Goal: Task Accomplishment & Management: Use online tool/utility

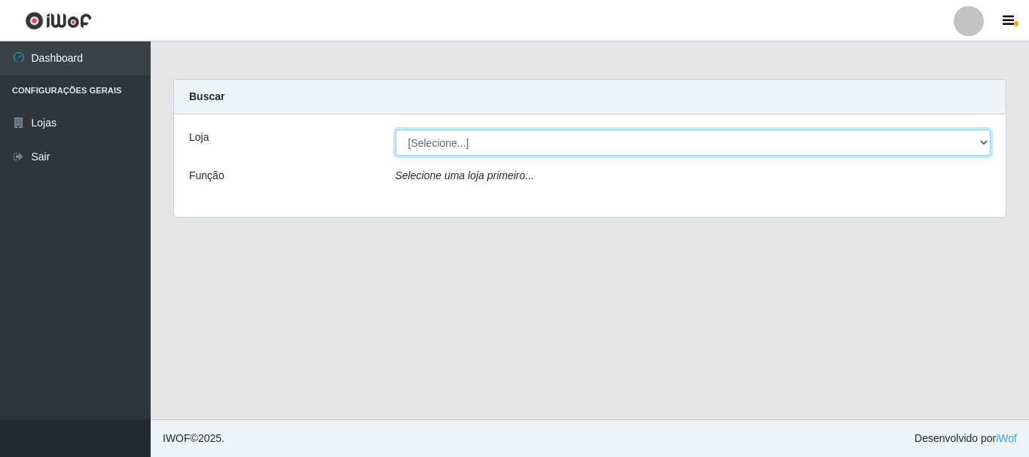
click at [987, 142] on select "[Selecione...] Super Vilton" at bounding box center [693, 143] width 596 height 26
select select "379"
click at [395, 130] on select "[Selecione...] Super Vilton" at bounding box center [693, 143] width 596 height 26
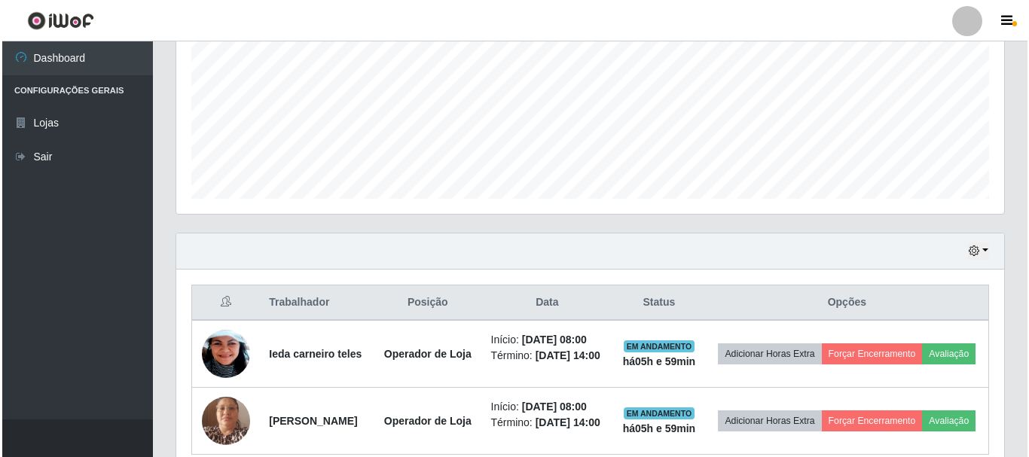
scroll to position [377, 0]
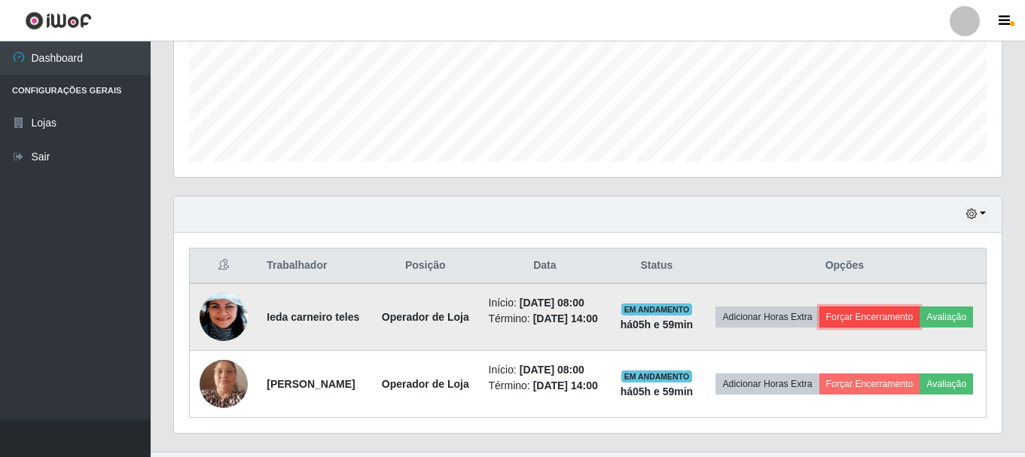
click at [886, 321] on button "Forçar Encerramento" at bounding box center [869, 317] width 101 height 21
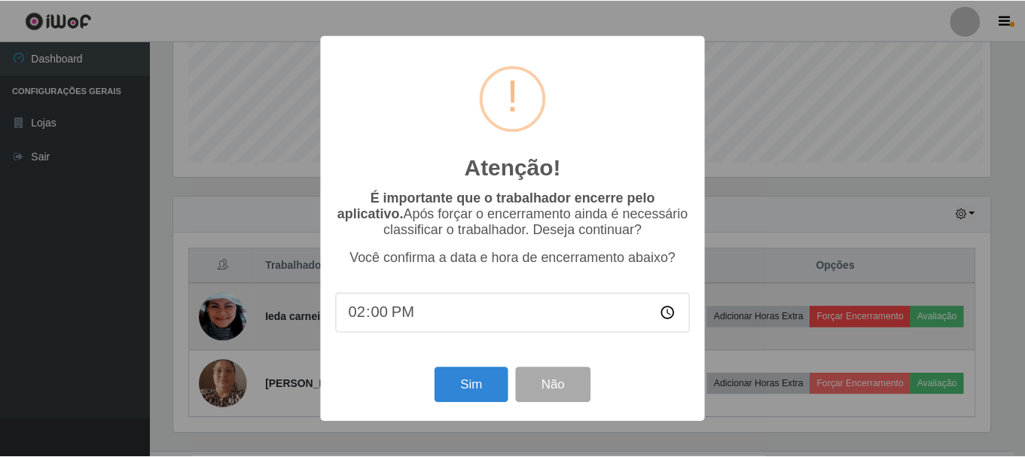
scroll to position [313, 820]
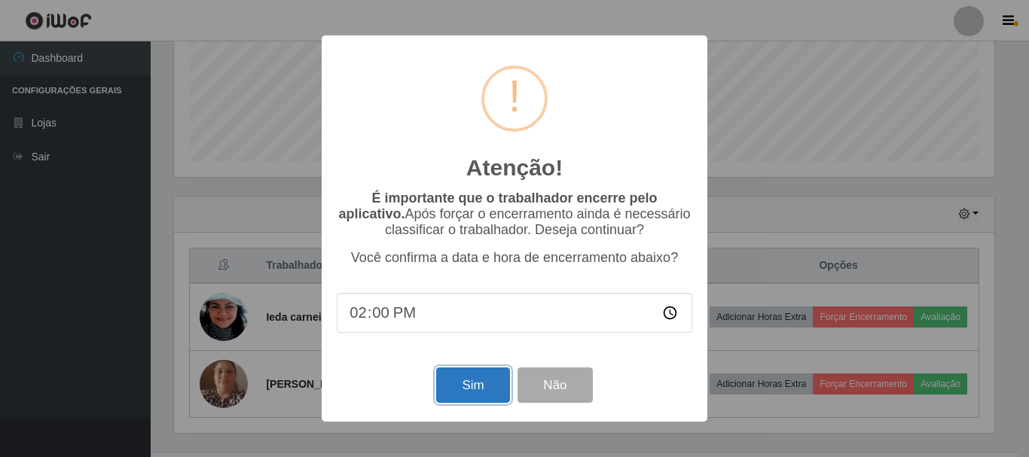
click at [488, 388] on button "Sim" at bounding box center [472, 385] width 73 height 35
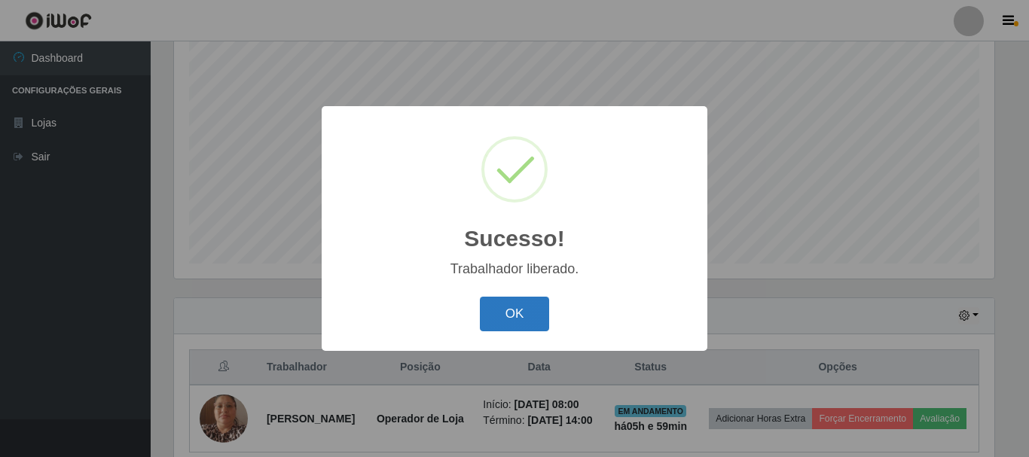
click at [483, 306] on button "OK" at bounding box center [515, 314] width 70 height 35
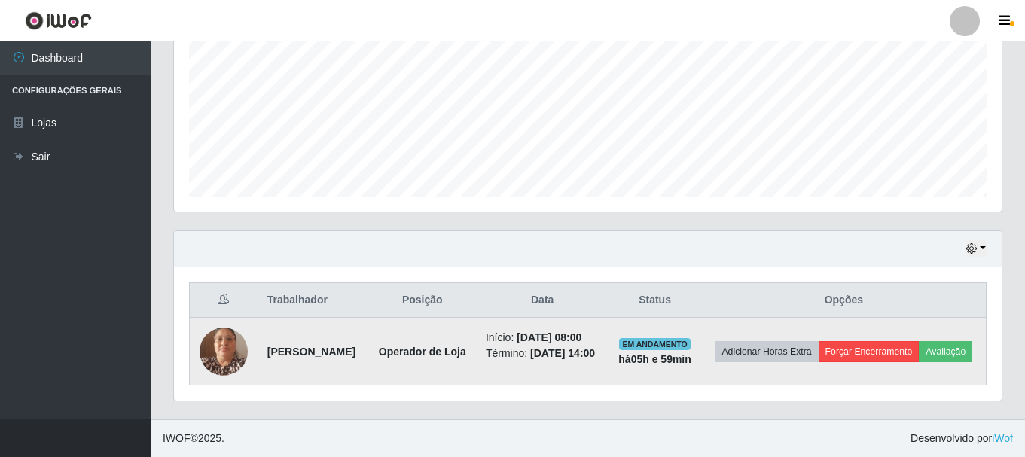
scroll to position [369, 0]
click at [920, 341] on button "Forçar Encerramento" at bounding box center [869, 351] width 101 height 21
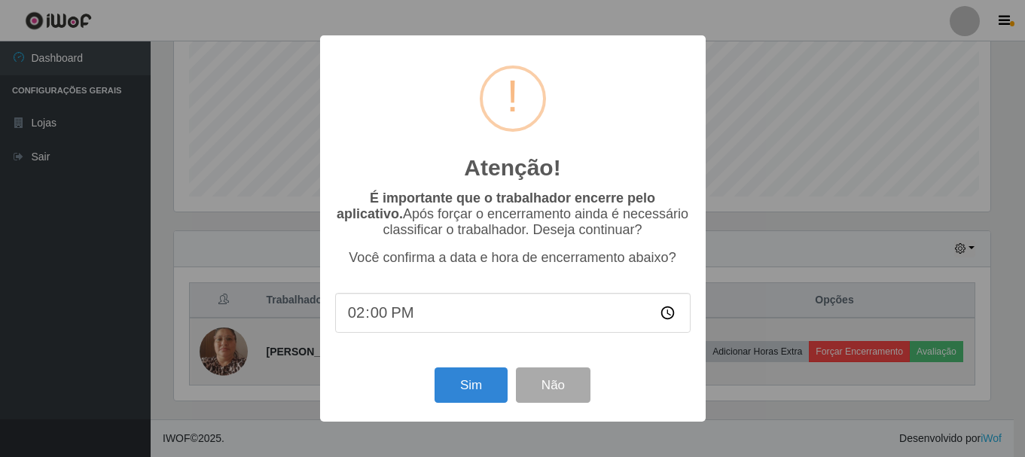
scroll to position [313, 820]
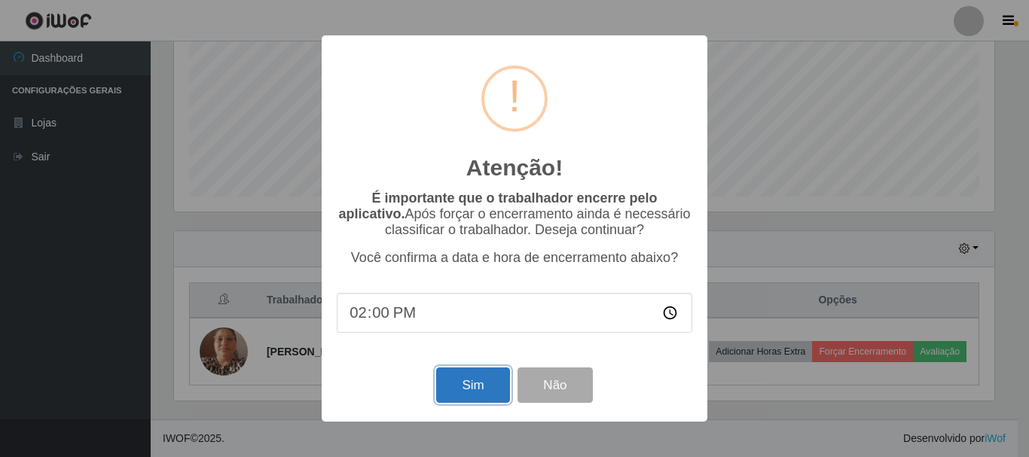
click at [447, 380] on button "Sim" at bounding box center [472, 385] width 73 height 35
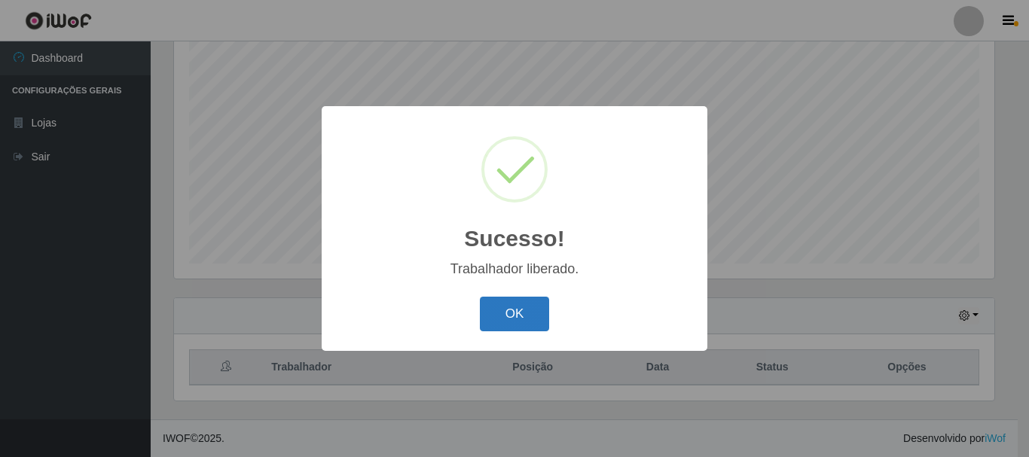
click at [513, 323] on button "OK" at bounding box center [515, 314] width 70 height 35
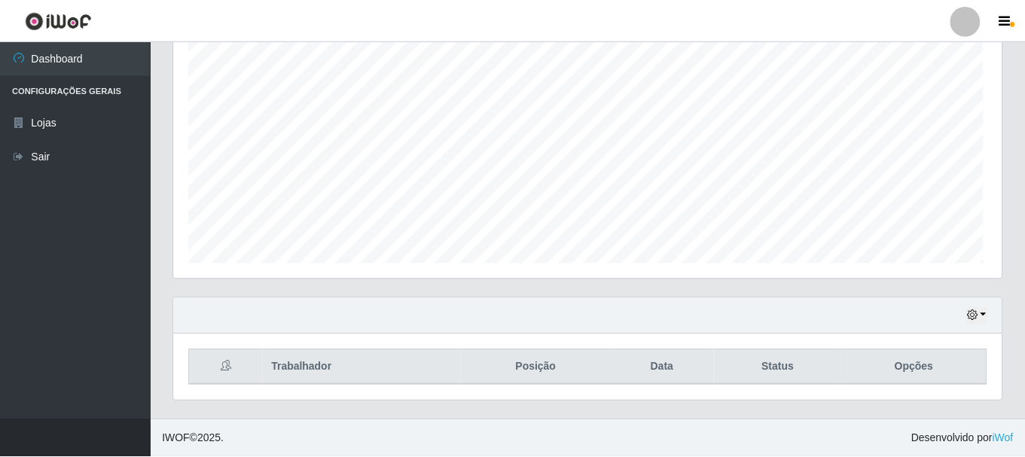
scroll to position [313, 828]
